Goal: Task Accomplishment & Management: Manage account settings

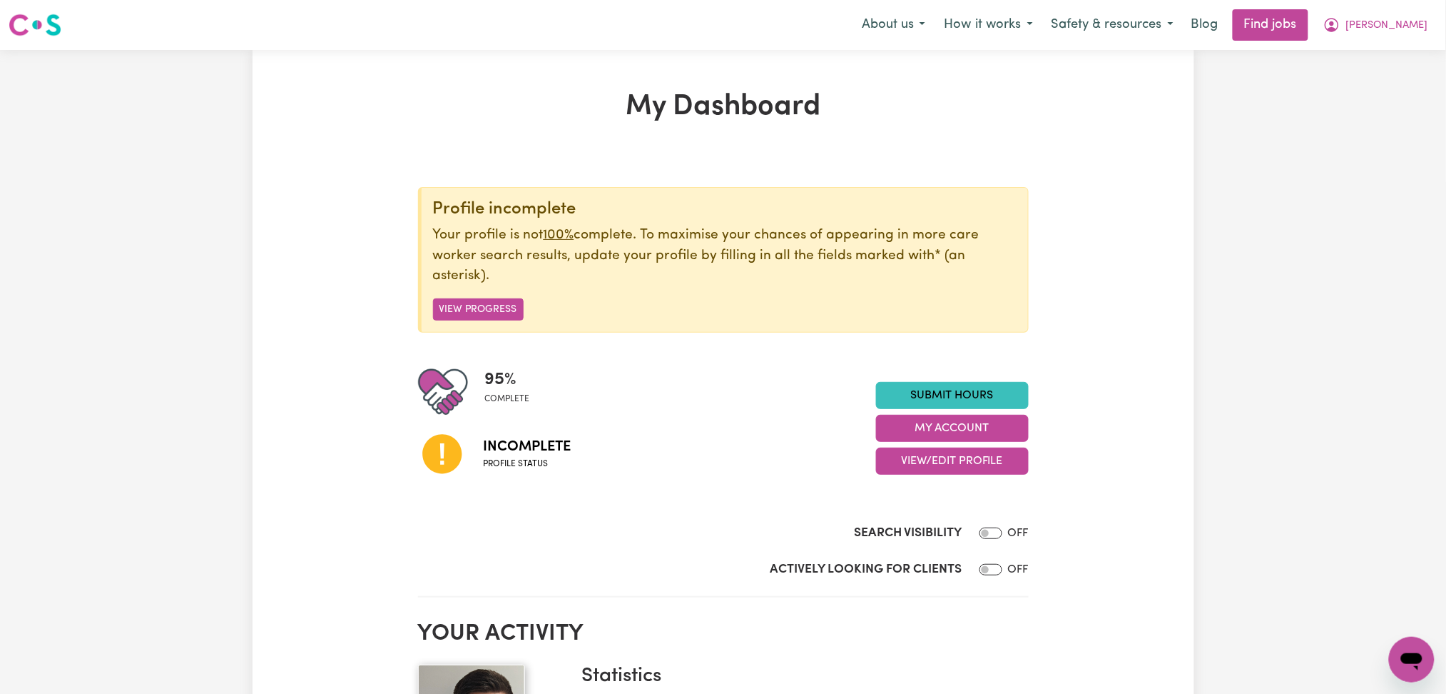
click at [903, 477] on div "95 % complete Incomplete Profile status Submit Hours My Account View/Edit Profi…" at bounding box center [723, 428] width 611 height 123
click at [907, 462] on button "View/Edit Profile" at bounding box center [952, 460] width 153 height 27
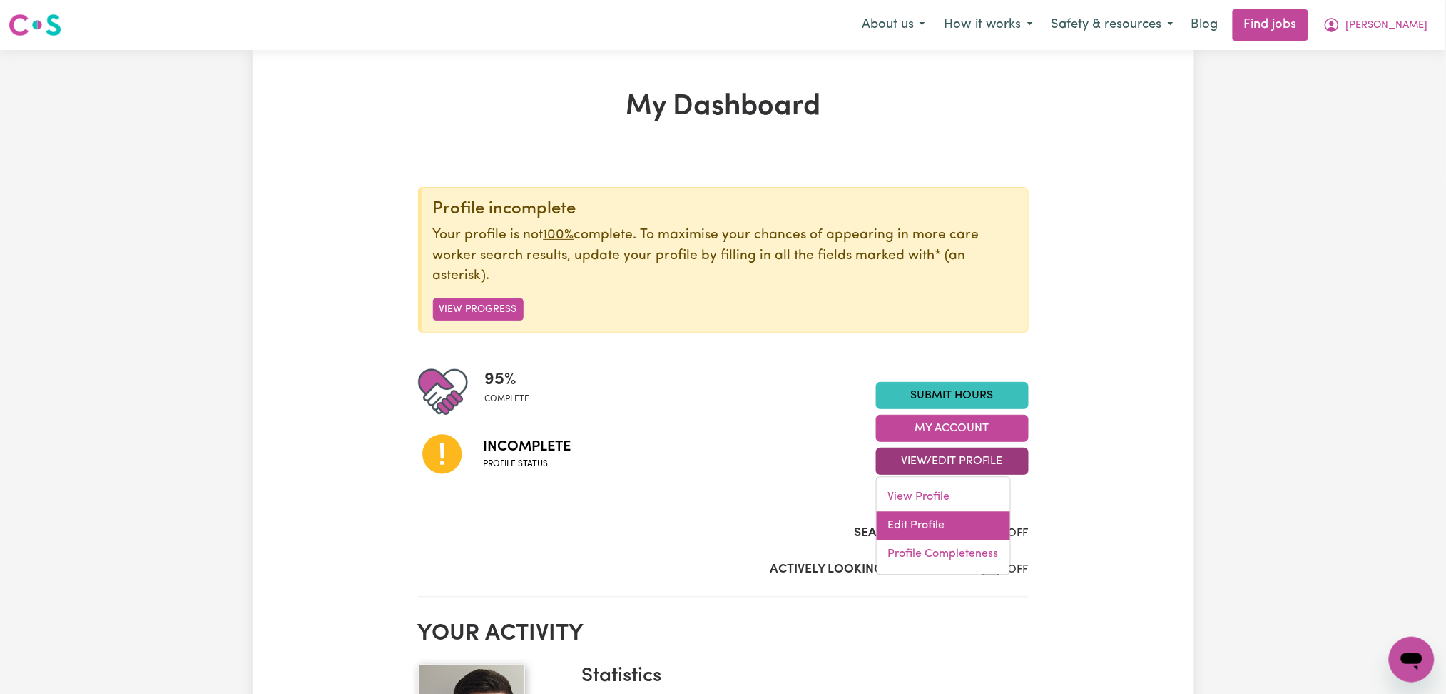
click at [899, 516] on link "Edit Profile" at bounding box center [943, 526] width 133 height 29
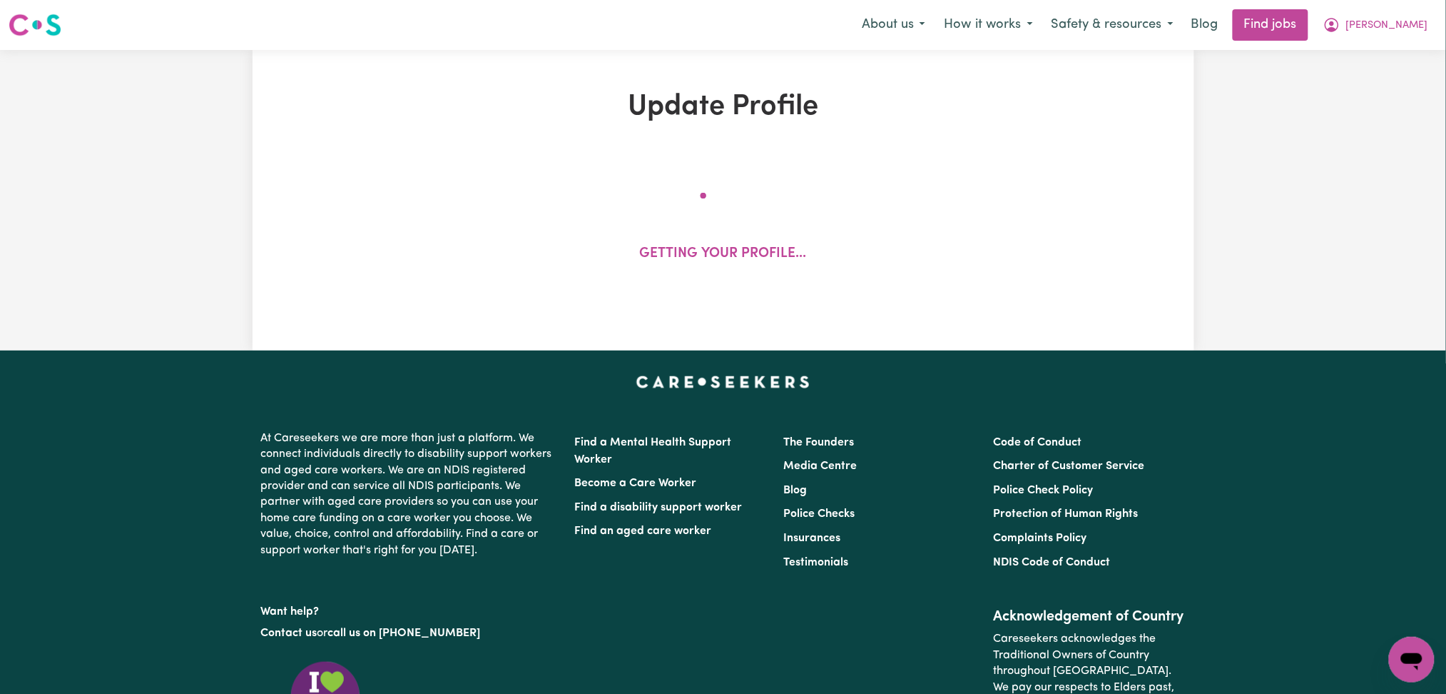
select select "[DEMOGRAPHIC_DATA]"
select select "[DEMOGRAPHIC_DATA] Citizen"
select select "Studying a healthcare related degree or qualification"
select select "65"
select select "91"
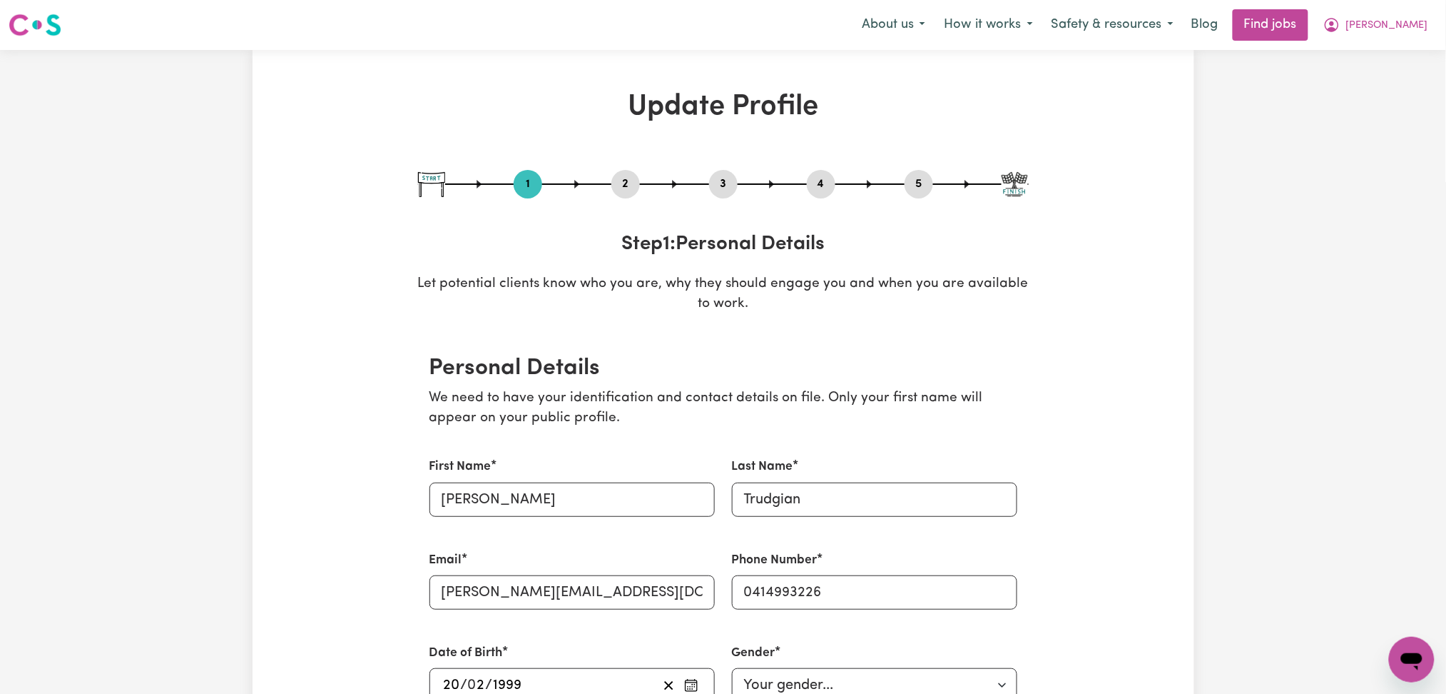
click at [622, 180] on button "2" at bounding box center [626, 184] width 29 height 19
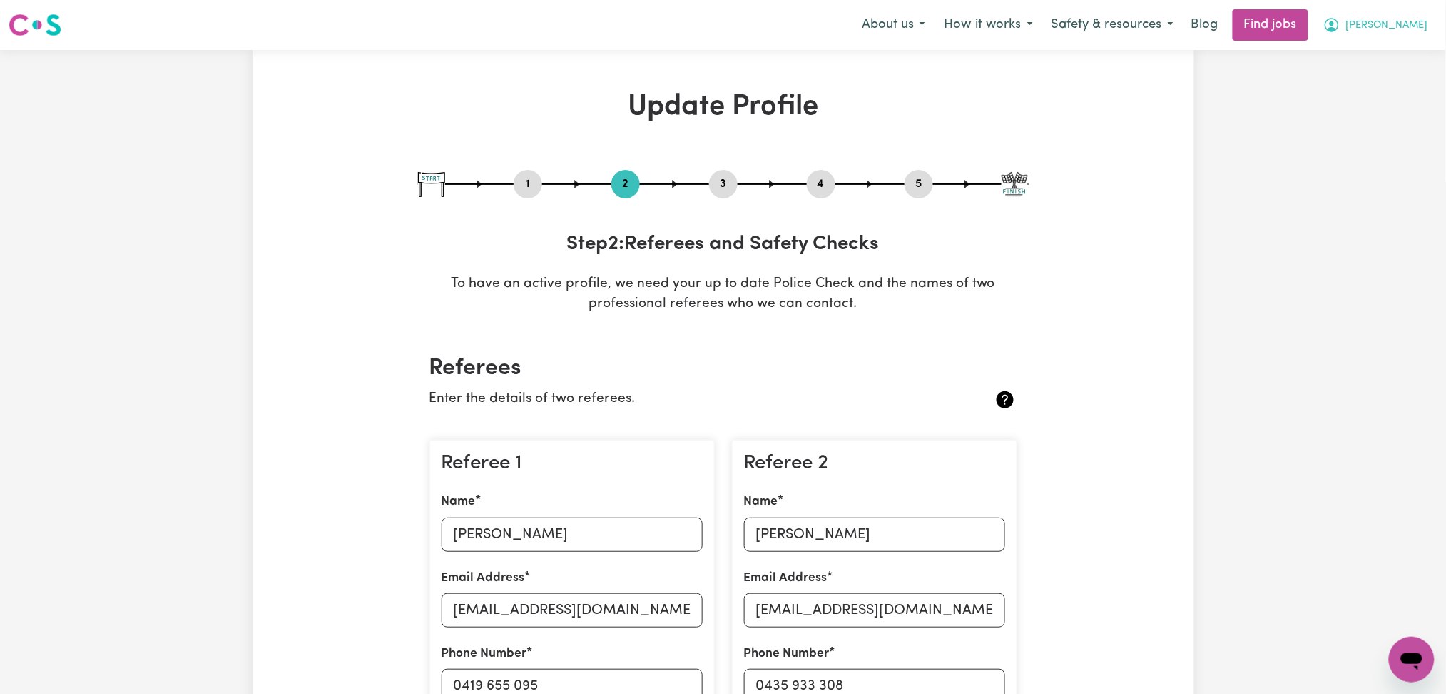
click at [1417, 29] on span "[PERSON_NAME]" at bounding box center [1387, 26] width 82 height 16
click at [1384, 83] on link "My Dashboard" at bounding box center [1380, 82] width 113 height 27
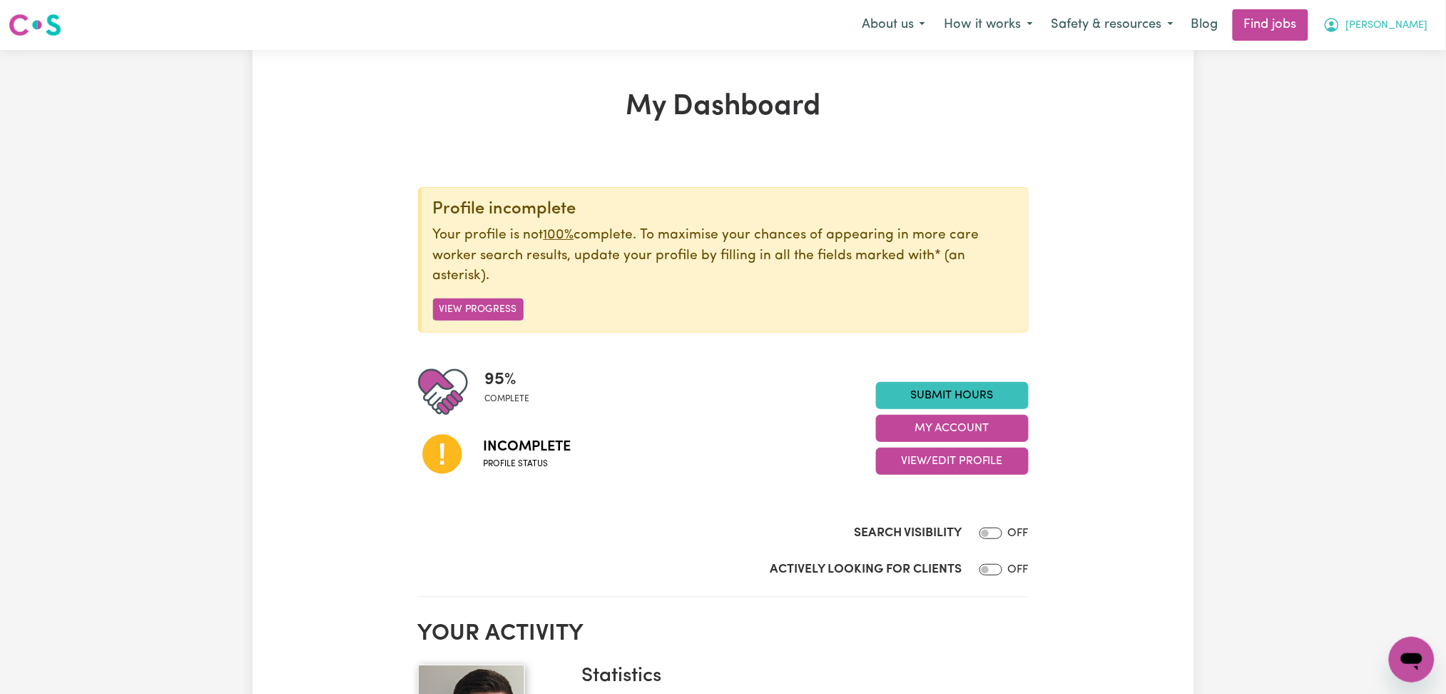
click at [1341, 34] on icon "My Account" at bounding box center [1332, 24] width 17 height 17
click at [1389, 106] on link "Logout" at bounding box center [1380, 109] width 113 height 27
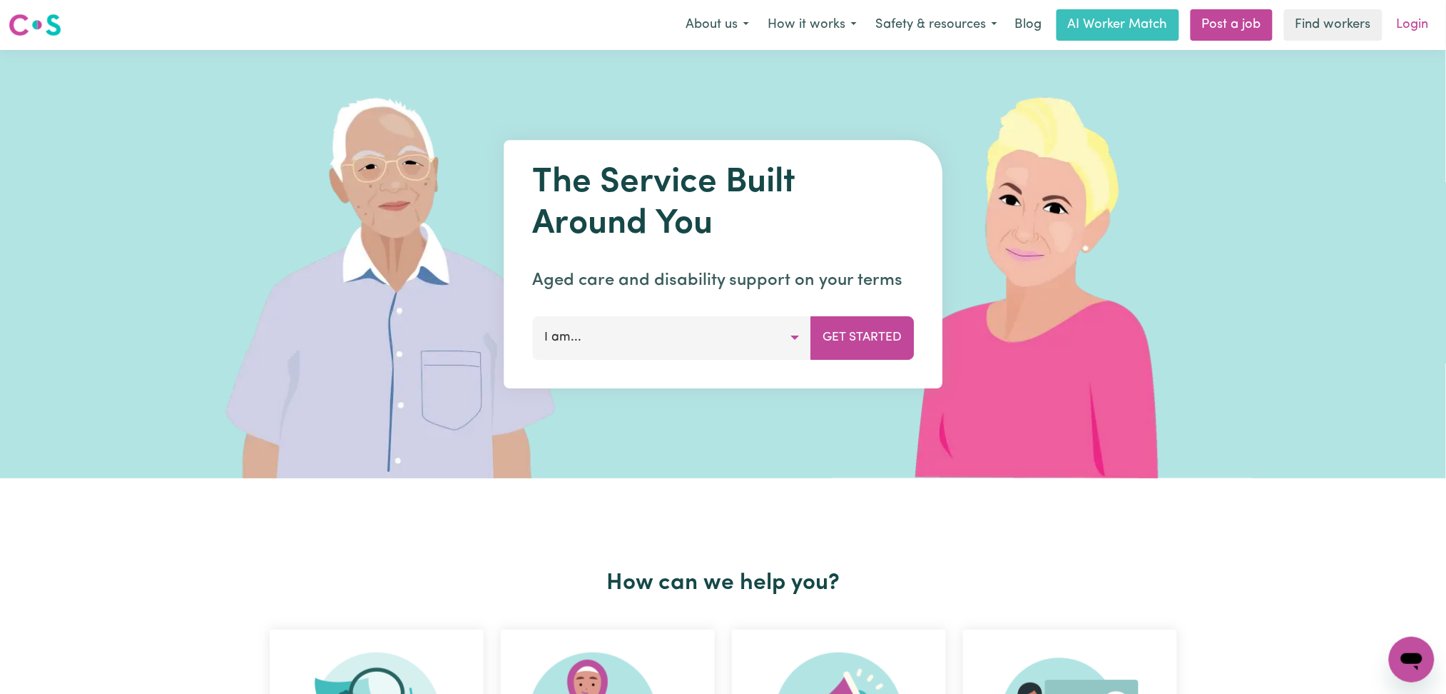
click at [1400, 23] on link "Login" at bounding box center [1413, 24] width 49 height 31
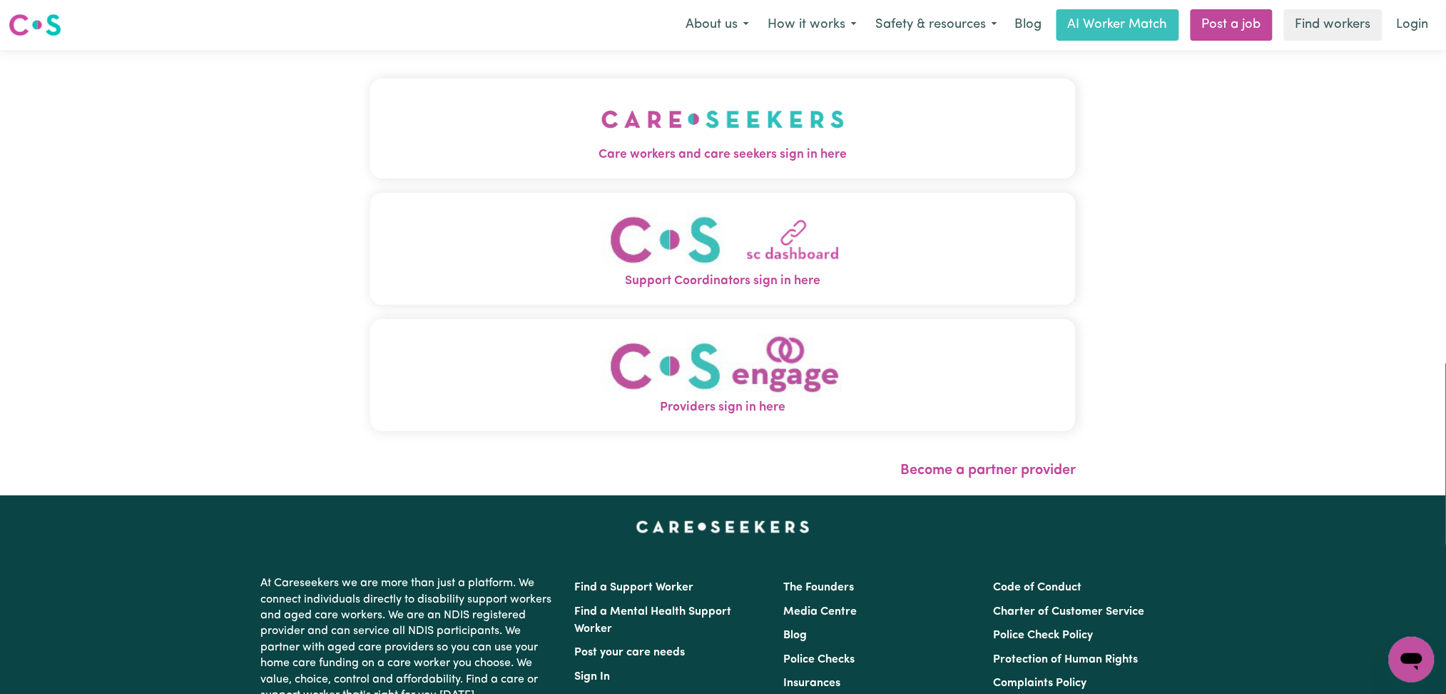
click at [599, 125] on button "Care workers and care seekers sign in here" at bounding box center [723, 128] width 706 height 100
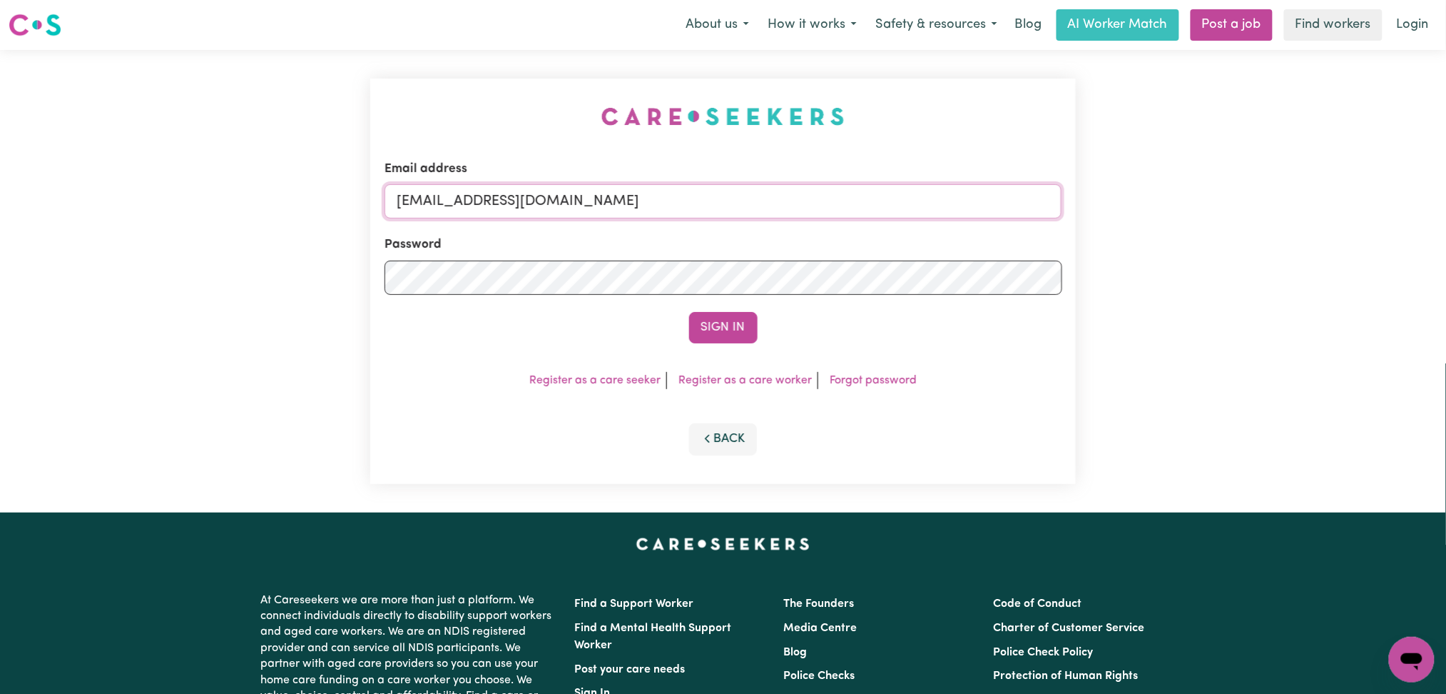
click at [555, 198] on input "[EMAIL_ADDRESS][DOMAIN_NAME]" at bounding box center [724, 201] width 678 height 34
drag, startPoint x: 469, startPoint y: 198, endPoint x: 893, endPoint y: 240, distance: 425.9
click at [893, 240] on form "Email address Superuser~[EMAIL_ADDRESS][DOMAIN_NAME] Password Sign In" at bounding box center [724, 251] width 678 height 183
type input "[EMAIL_ADDRESS][DOMAIN_NAME]"
click at [754, 336] on button "Sign In" at bounding box center [723, 327] width 69 height 31
